Goal: Task Accomplishment & Management: Manage account settings

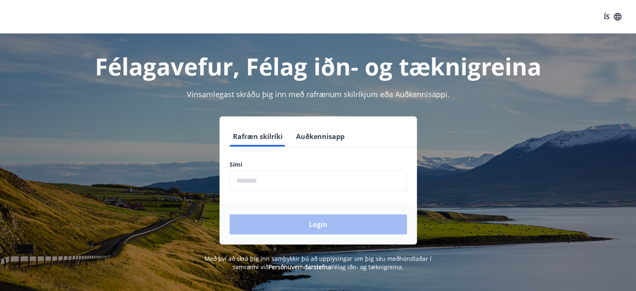
click at [237, 179] on input "phone" at bounding box center [318, 180] width 177 height 20
click at [321, 138] on button "Auðkennisapp" at bounding box center [320, 136] width 55 height 20
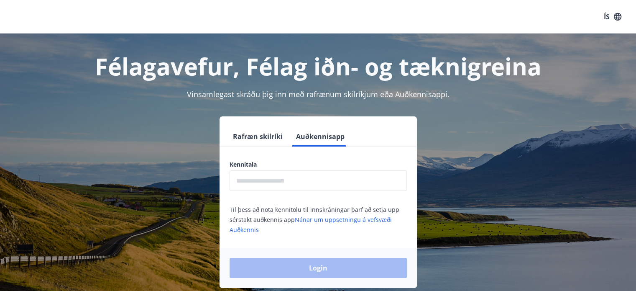
click at [238, 181] on input "text" at bounding box center [318, 180] width 177 height 20
type input "**********"
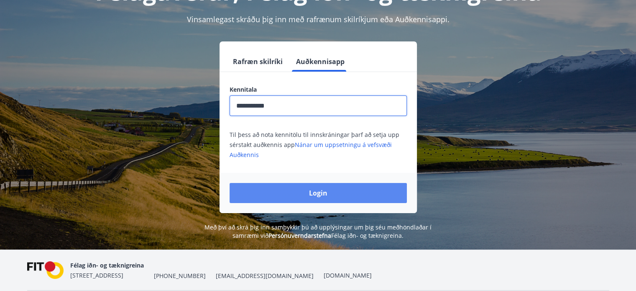
scroll to position [84, 0]
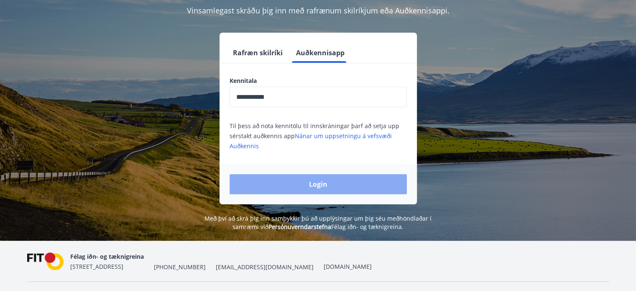
click at [317, 191] on button "Login" at bounding box center [318, 184] width 177 height 20
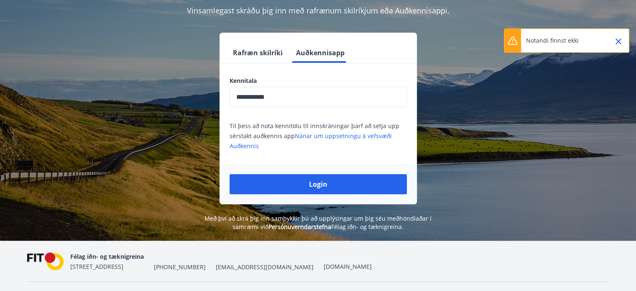
drag, startPoint x: 619, startPoint y: 43, endPoint x: 611, endPoint y: 45, distance: 7.3
click at [618, 43] on icon "Close" at bounding box center [619, 41] width 10 height 10
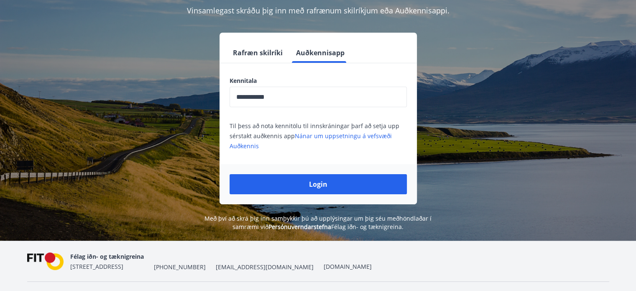
click at [260, 56] on button "Rafræn skilríki" at bounding box center [258, 53] width 56 height 20
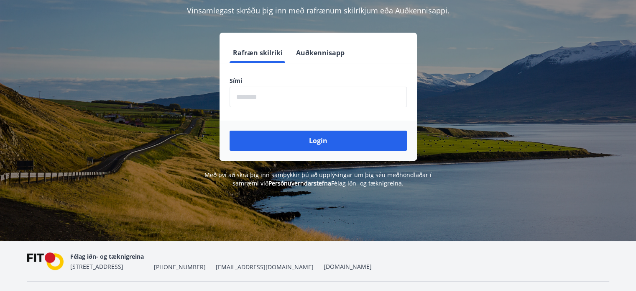
click at [241, 96] on input "phone" at bounding box center [318, 97] width 177 height 20
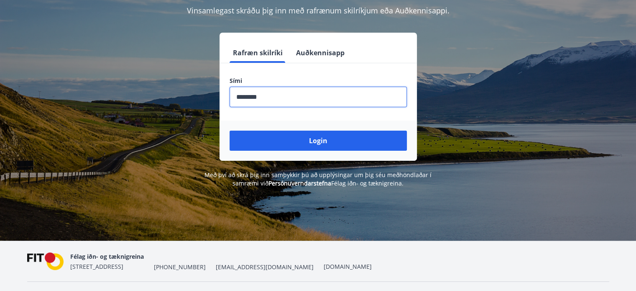
type input "********"
click at [230, 130] on button "Login" at bounding box center [318, 140] width 177 height 20
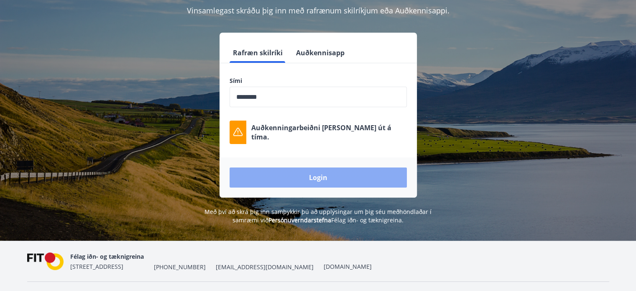
click at [322, 174] on button "Login" at bounding box center [318, 177] width 177 height 20
